Goal: Task Accomplishment & Management: Use online tool/utility

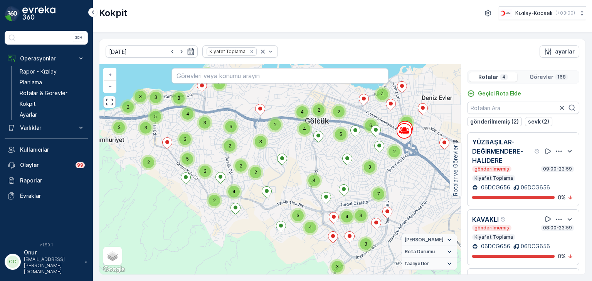
click at [555, 148] on icon "button" at bounding box center [559, 152] width 8 height 8
click at [545, 184] on div "Sil" at bounding box center [549, 187] width 67 height 11
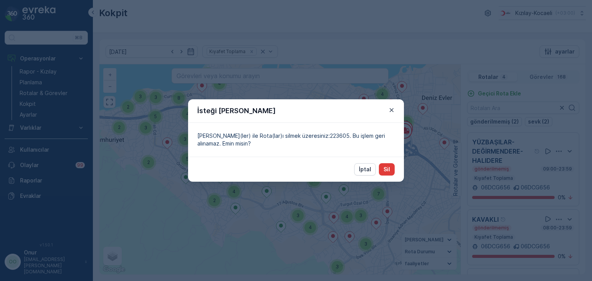
click at [390, 167] on button "Sil" at bounding box center [387, 169] width 16 height 12
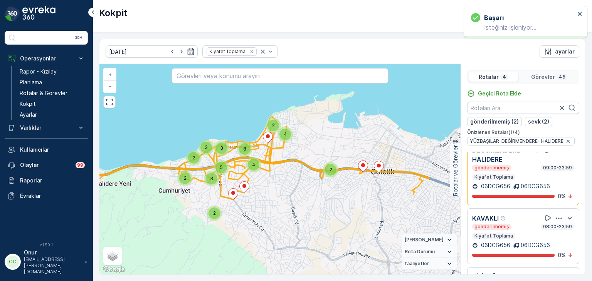
scroll to position [77, 0]
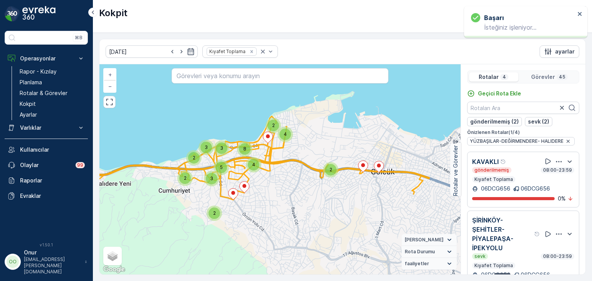
click at [555, 160] on icon "button" at bounding box center [559, 162] width 8 height 8
click at [528, 196] on div "Sil" at bounding box center [549, 197] width 67 height 11
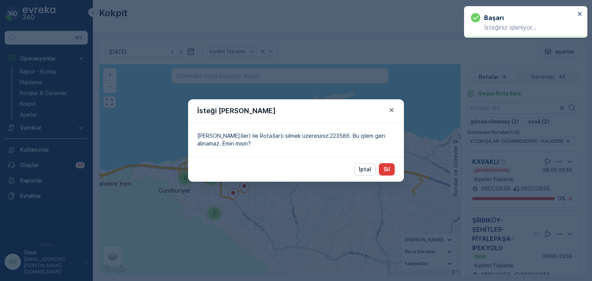
click at [387, 168] on p "Sil" at bounding box center [387, 170] width 7 height 8
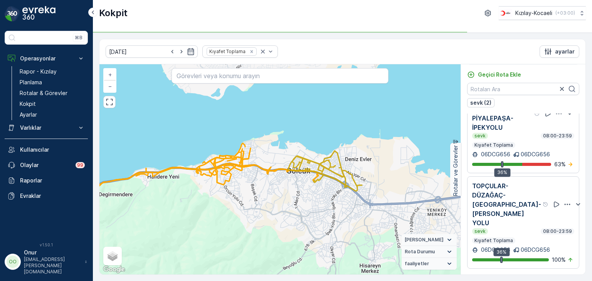
scroll to position [14, 0]
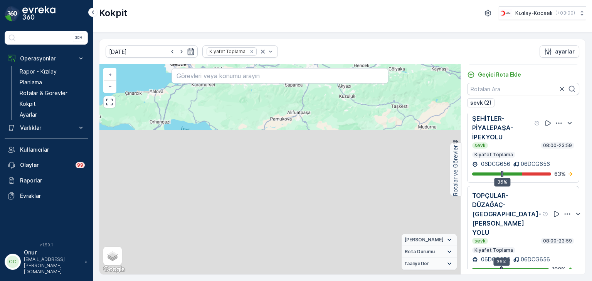
drag, startPoint x: 325, startPoint y: 240, endPoint x: 262, endPoint y: 89, distance: 163.5
click at [262, 89] on div "+ − Uydu Yol haritası Arazi Karışık Leaflet Klavye kısayolları Harita Verileri …" at bounding box center [279, 169] width 361 height 210
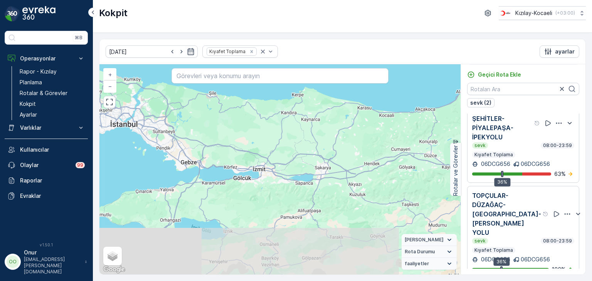
drag, startPoint x: 257, startPoint y: 103, endPoint x: 268, endPoint y: 207, distance: 105.4
click at [268, 207] on div "+ − Uydu Yol haritası Arazi Karışık Leaflet Klavye kısayolları Harita Verileri …" at bounding box center [279, 169] width 361 height 210
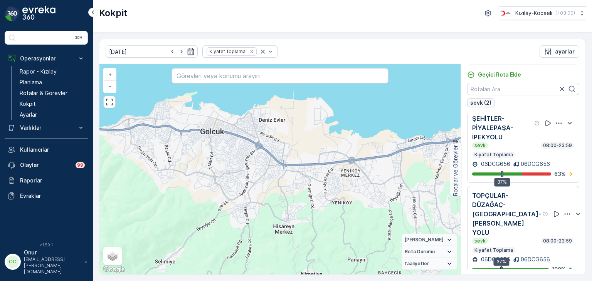
click at [481, 102] on p "sevk (2)" at bounding box center [480, 103] width 21 height 8
click at [485, 104] on p "sevk (2)" at bounding box center [480, 103] width 21 height 8
